Goal: Task Accomplishment & Management: Manage account settings

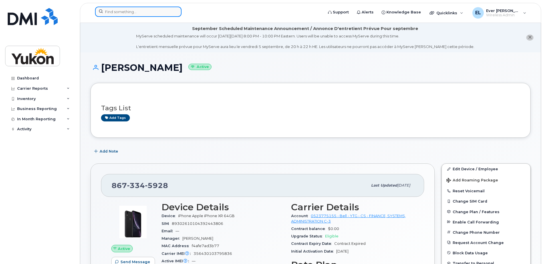
click at [135, 12] on input at bounding box center [138, 12] width 87 height 10
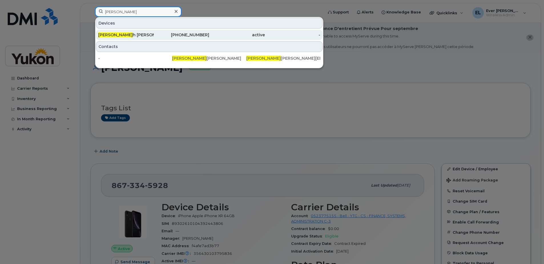
type input "debora"
click at [139, 35] on div "Debora h Coyne" at bounding box center [126, 35] width 56 height 6
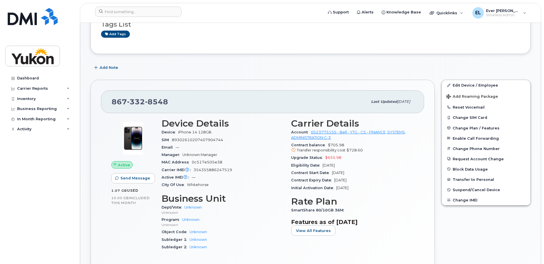
scroll to position [86, 0]
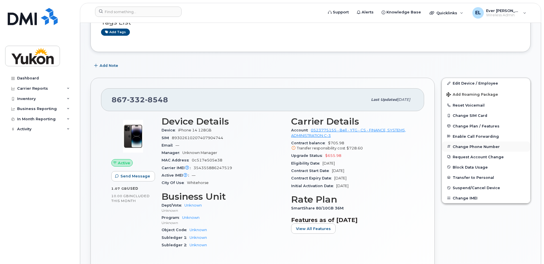
click at [483, 146] on button "Change Phone Number" at bounding box center [486, 146] width 89 height 10
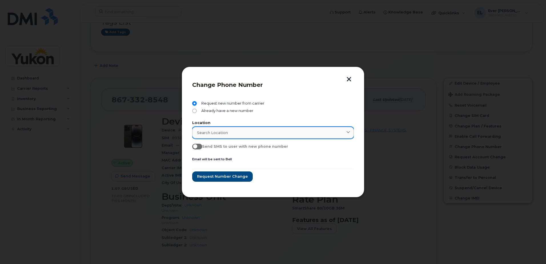
click at [256, 133] on div "Search location" at bounding box center [273, 132] width 152 height 5
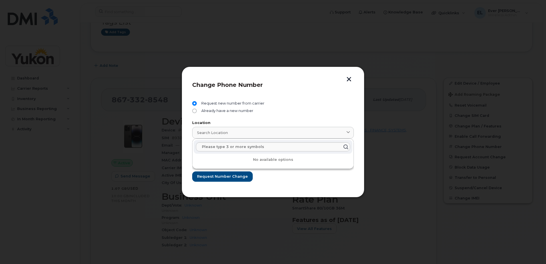
click at [313, 98] on div "Request new number from carrier Already have a new number Location Search locat…" at bounding box center [273, 141] width 162 height 91
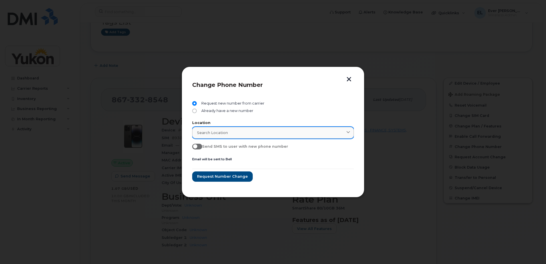
click at [245, 132] on div "Search location" at bounding box center [273, 132] width 152 height 5
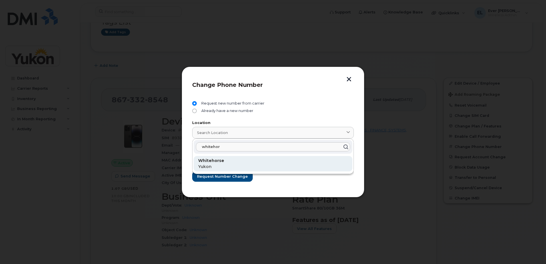
type input "whitehor"
click at [221, 163] on p "Whitehorse" at bounding box center [273, 161] width 150 height 6
type input "Whitehorse"
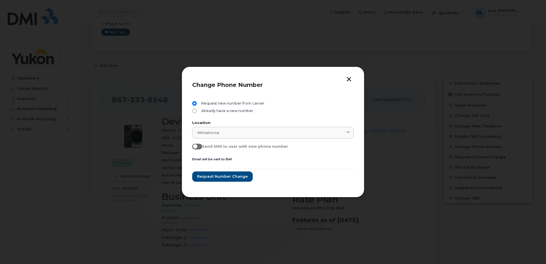
click at [197, 147] on span at bounding box center [197, 147] width 10 height 6
click at [197, 147] on input "Send SMS to user with new phone number" at bounding box center [194, 146] width 5 height 5
click at [196, 147] on input "Send SMS to user with new phone number" at bounding box center [194, 146] width 5 height 5
click at [198, 148] on span at bounding box center [197, 147] width 10 height 6
click at [197, 148] on input "Send SMS to user with new phone number" at bounding box center [194, 146] width 5 height 5
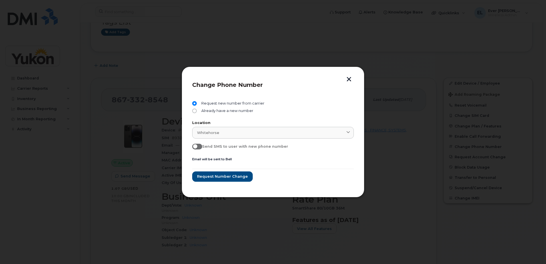
checkbox input "true"
click at [222, 175] on span "Request number change" at bounding box center [222, 176] width 51 height 5
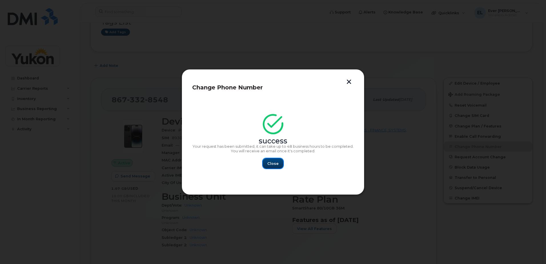
click at [275, 163] on span "Close" at bounding box center [272, 163] width 11 height 5
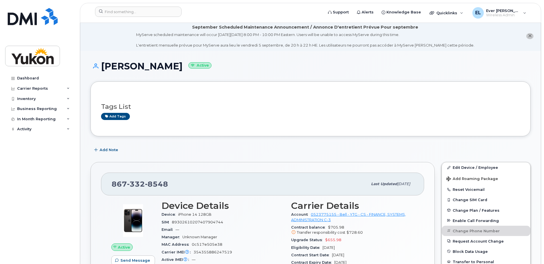
scroll to position [0, 0]
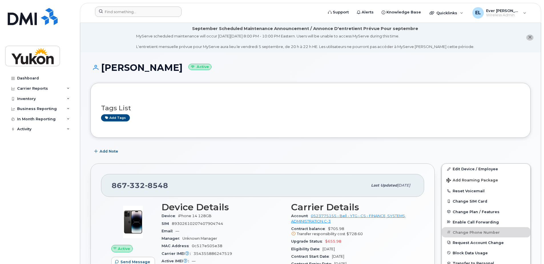
click at [137, 17] on div at bounding box center [208, 13] width 234 height 13
click at [138, 15] on input at bounding box center [138, 12] width 87 height 10
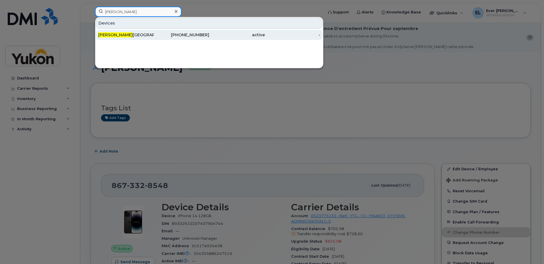
type input "brandon"
click at [159, 35] on div "867-334-9568" at bounding box center [182, 35] width 56 height 6
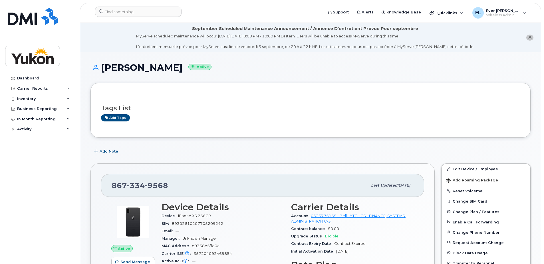
scroll to position [86, 0]
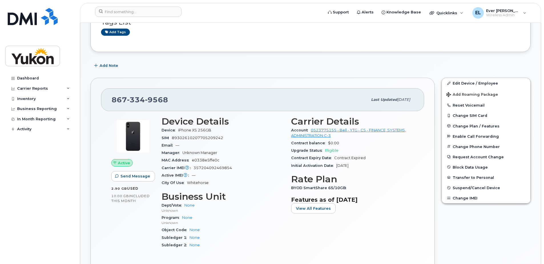
click at [138, 99] on span "334" at bounding box center [136, 99] width 18 height 9
copy span "867 334 9568"
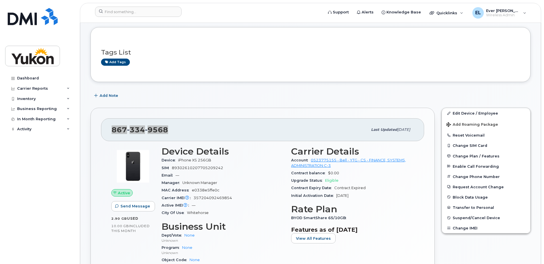
scroll to position [29, 0]
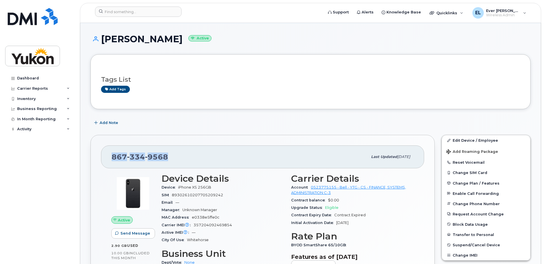
drag, startPoint x: 103, startPoint y: 39, endPoint x: 206, endPoint y: 39, distance: 103.1
click at [206, 39] on h1 "BRANDON HAMPTON Active" at bounding box center [311, 39] width 440 height 10
copy h1 "BRANDON HAMPTON"
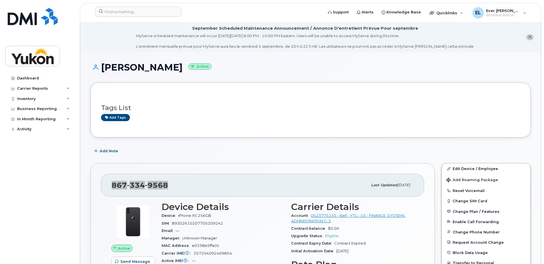
scroll to position [0, 0]
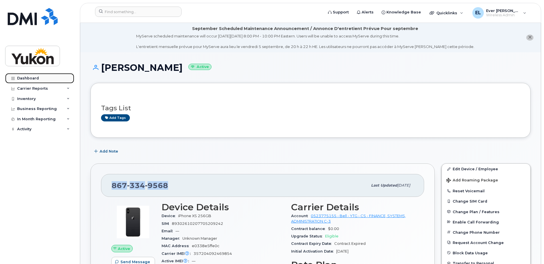
click at [29, 79] on div "Dashboard" at bounding box center [28, 78] width 22 height 5
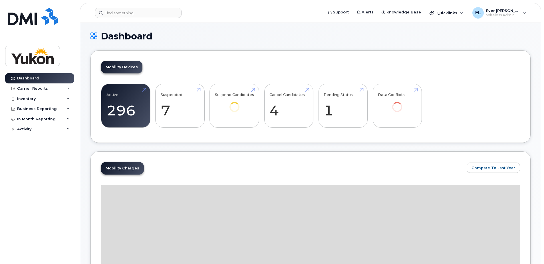
scroll to position [29, 0]
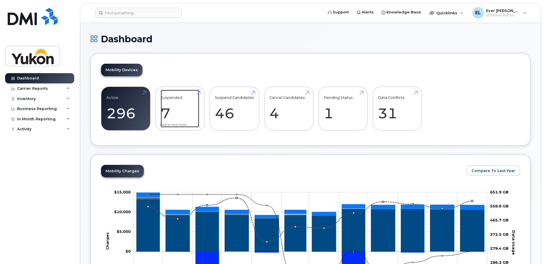
click at [174, 105] on link "Suspended 7" at bounding box center [180, 109] width 39 height 38
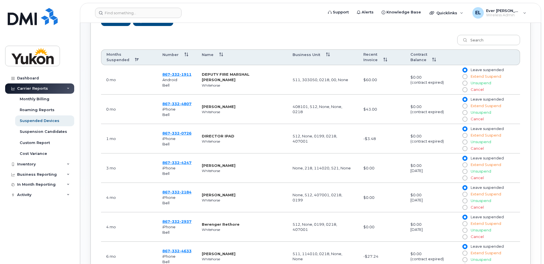
scroll to position [316, 0]
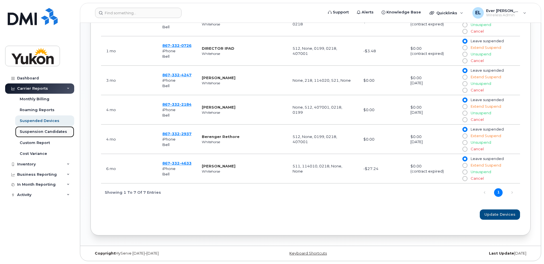
click at [50, 133] on div "Suspension Candidates" at bounding box center [43, 131] width 47 height 5
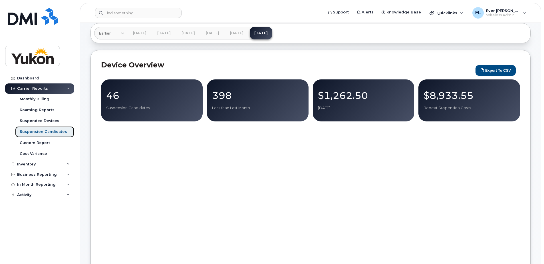
scroll to position [57, 0]
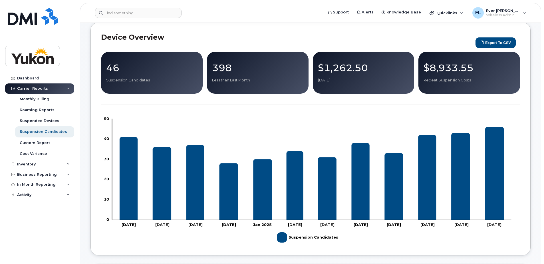
click at [138, 70] on p "46" at bounding box center [151, 68] width 91 height 10
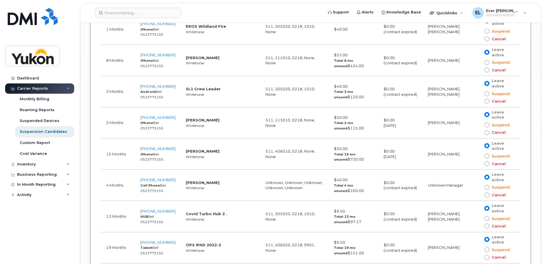
scroll to position [1152, 0]
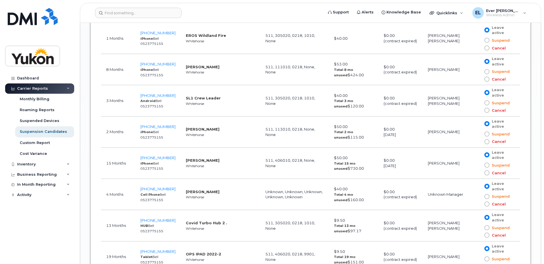
click at [487, 71] on span at bounding box center [487, 71] width 5 height 5
click at [479, 72] on input "Suspend" at bounding box center [479, 72] width 0 height 0
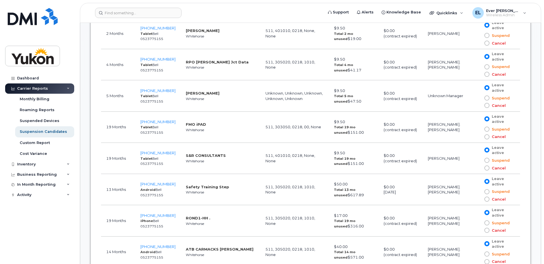
scroll to position [324, 0]
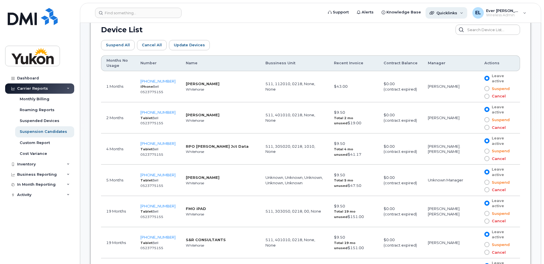
click at [450, 10] on div "Quicklinks" at bounding box center [447, 12] width 42 height 11
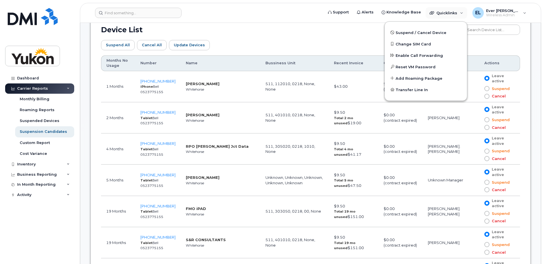
click at [329, 31] on div "Device List" at bounding box center [310, 30] width 419 height 10
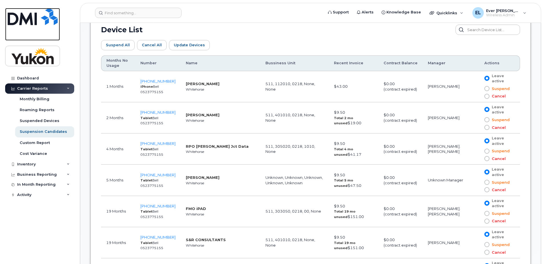
click at [30, 17] on img at bounding box center [33, 16] width 50 height 17
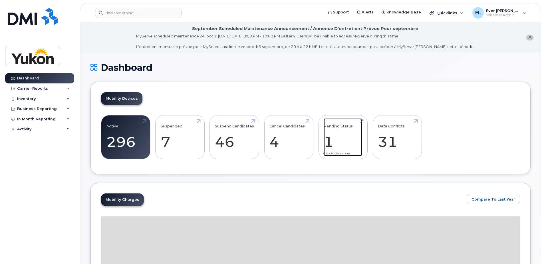
click at [347, 134] on link "Pending Status 1" at bounding box center [343, 137] width 39 height 38
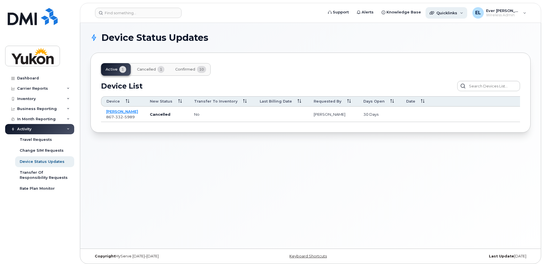
click at [445, 13] on span "Quicklinks" at bounding box center [447, 13] width 21 height 5
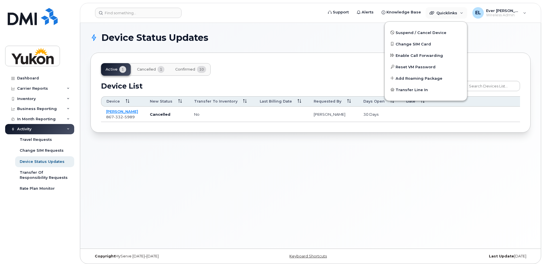
click at [328, 34] on h1 "Device Status Updates" at bounding box center [310, 37] width 438 height 9
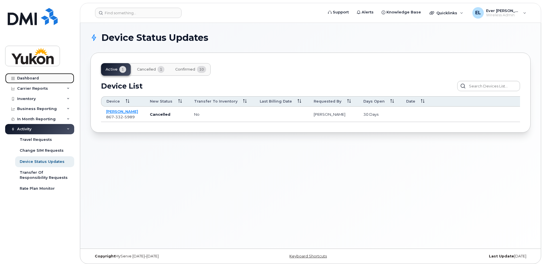
click at [40, 78] on link "Dashboard" at bounding box center [39, 78] width 69 height 10
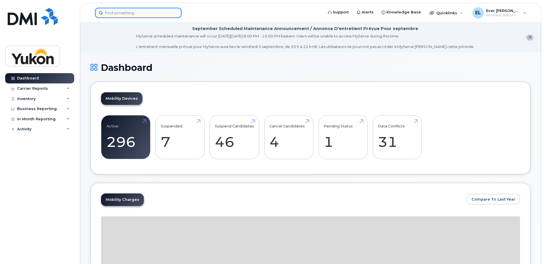
click at [140, 15] on input at bounding box center [138, 13] width 87 height 10
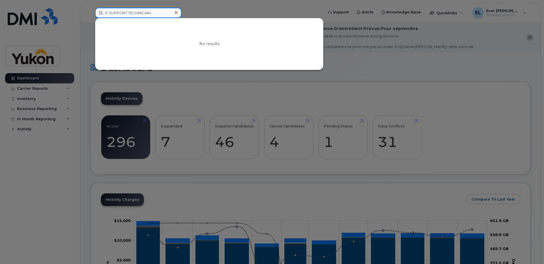
drag, startPoint x: 156, startPoint y: 13, endPoint x: 1, endPoint y: 9, distance: 154.6
click at [91, 10] on div "IT SUPPORT TECHNICIAN No results" at bounding box center [208, 13] width 234 height 10
type input "it support"
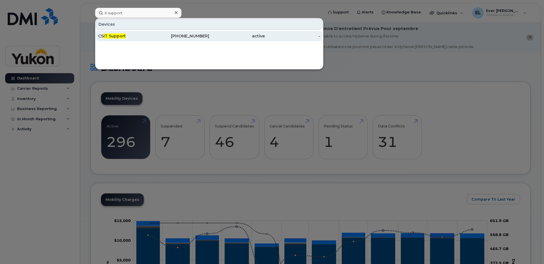
click at [151, 37] on div "CS IT Support" at bounding box center [126, 36] width 56 height 6
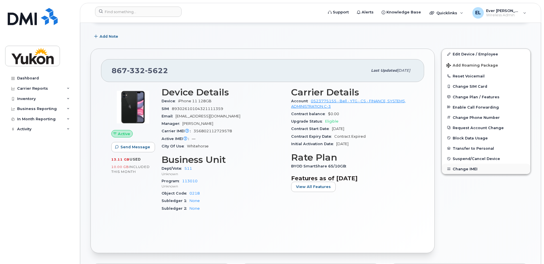
scroll to position [114, 0]
click at [466, 98] on span "Change Plan / Features" at bounding box center [476, 97] width 47 height 4
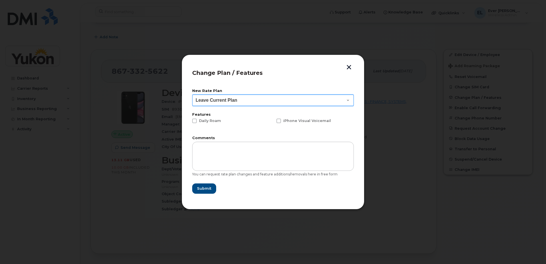
click at [237, 98] on select "Leave Current Plan BYOD Corp Unlimited@25 GB BYOD Corp Unlimited@25 GB 36 BYOD …" at bounding box center [273, 100] width 162 height 11
click at [192, 95] on select "Leave Current Plan BYOD Corp Unlimited@25 GB BYOD Corp Unlimited@25 GB 36 BYOD …" at bounding box center [273, 100] width 162 height 11
click at [226, 101] on select "Leave Current Plan BYOD Corp Unlimited@25 GB BYOD Corp Unlimited@25 GB 36 BYOD …" at bounding box center [273, 100] width 162 height 11
select select "5161"
click at [192, 95] on select "Leave Current Plan BYOD Corp Unlimited@25 GB BYOD Corp Unlimited@25 GB 36 BYOD …" at bounding box center [273, 100] width 162 height 11
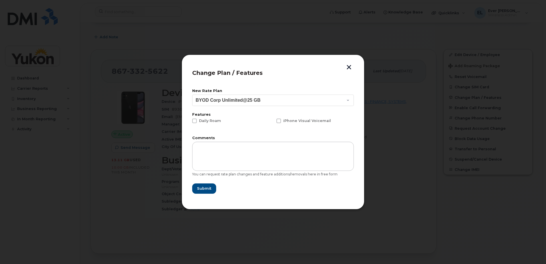
click at [344, 65] on header "Change Plan / Features" at bounding box center [273, 74] width 162 height 19
click at [351, 66] on button "button" at bounding box center [349, 68] width 9 height 6
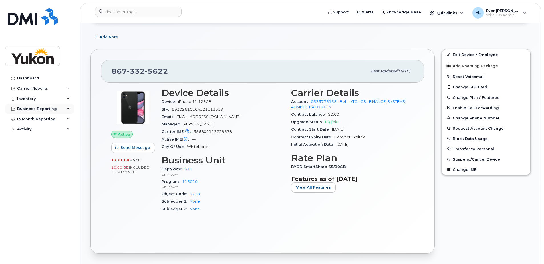
click at [68, 110] on div "Business Reporting" at bounding box center [39, 109] width 69 height 10
click at [68, 110] on icon at bounding box center [68, 108] width 3 height 3
click at [70, 98] on div "Inventory" at bounding box center [39, 99] width 69 height 10
click at [68, 89] on icon at bounding box center [68, 88] width 3 height 3
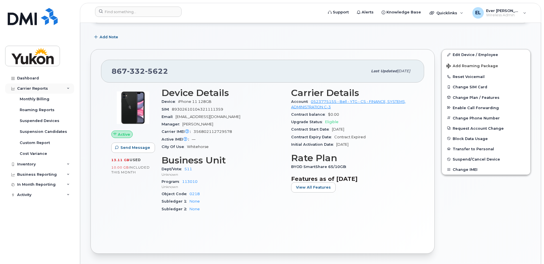
click at [68, 89] on icon at bounding box center [68, 88] width 3 height 3
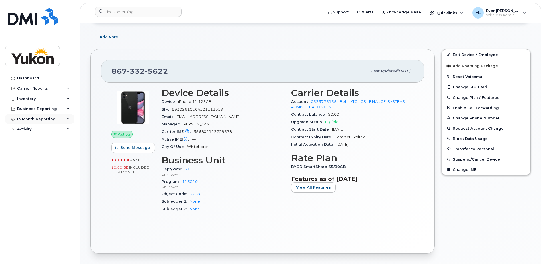
click at [69, 119] on icon at bounding box center [68, 119] width 3 height 3
click at [70, 119] on div "In Month Reporting" at bounding box center [39, 119] width 69 height 10
click at [71, 129] on div "Activity" at bounding box center [39, 129] width 69 height 10
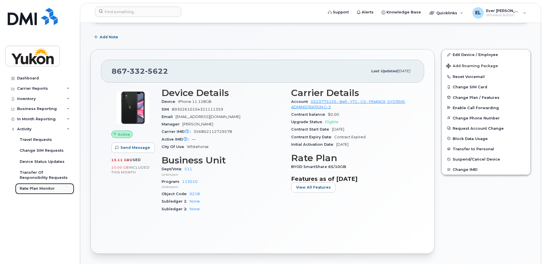
click at [35, 190] on div "Rate Plan Monitor" at bounding box center [37, 188] width 35 height 5
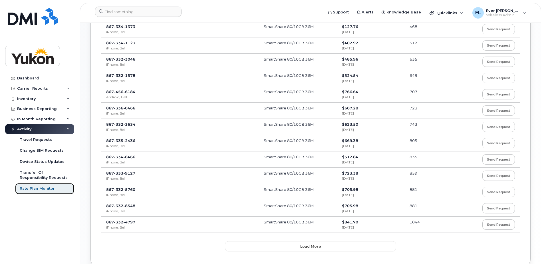
scroll to position [324, 0]
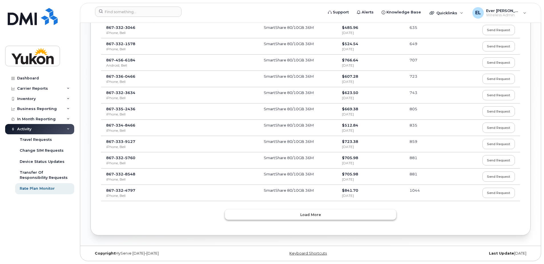
click at [343, 214] on button "Load more" at bounding box center [310, 214] width 171 height 10
click at [345, 213] on button "Load more" at bounding box center [310, 214] width 171 height 10
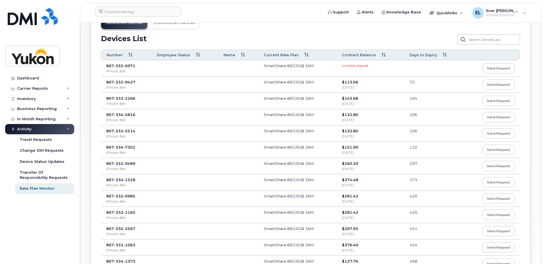
scroll to position [0, 0]
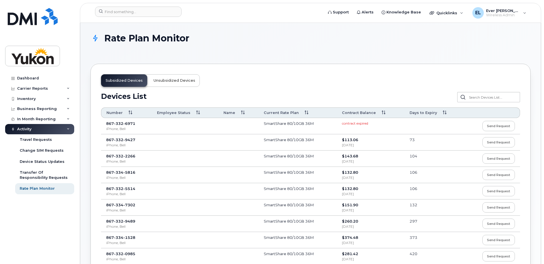
click at [172, 80] on span "Unsubsidized devices" at bounding box center [175, 80] width 42 height 5
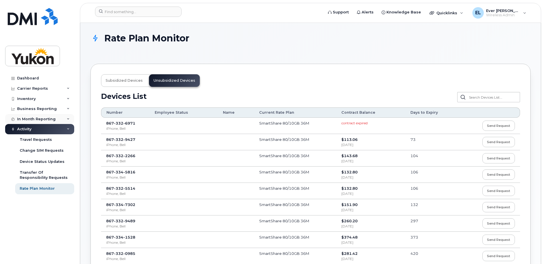
click at [39, 116] on div "In Month Reporting" at bounding box center [39, 119] width 69 height 10
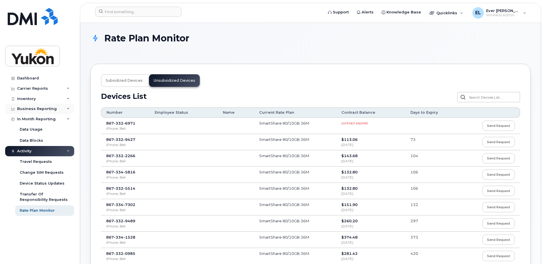
click at [39, 110] on div "Business Reporting" at bounding box center [37, 109] width 40 height 5
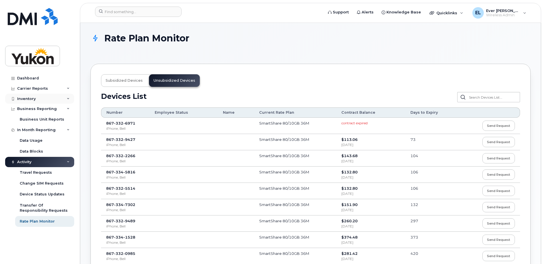
click at [26, 96] on div "Inventory" at bounding box center [39, 99] width 69 height 10
